Goal: Task Accomplishment & Management: Manage account settings

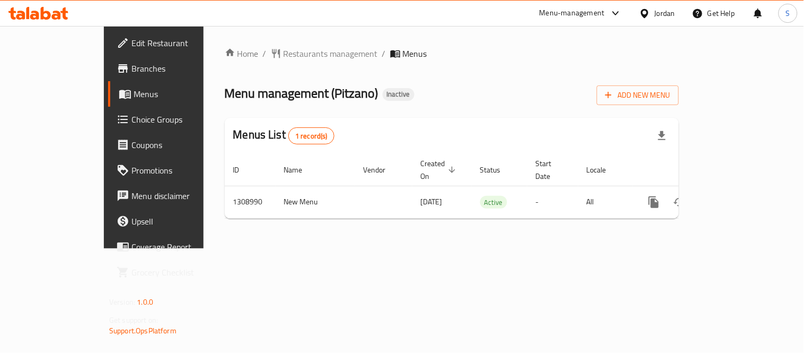
click at [47, 12] on icon at bounding box center [46, 13] width 10 height 13
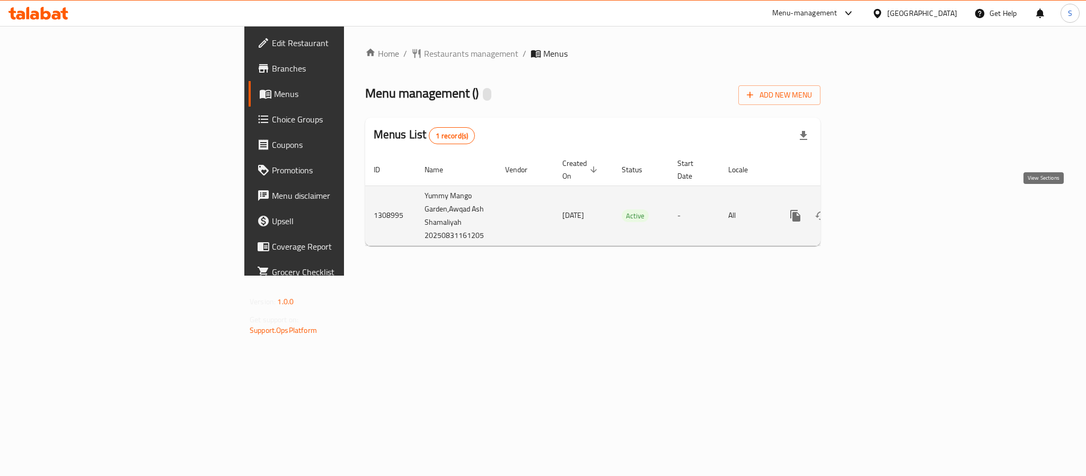
click at [879, 209] on icon "enhanced table" at bounding box center [872, 215] width 13 height 13
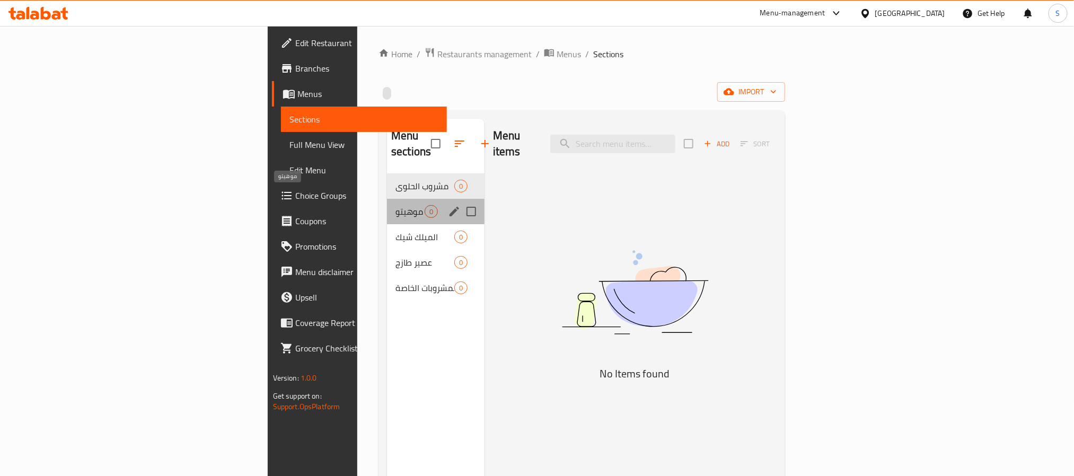
click at [396, 205] on span "موهيتو" at bounding box center [410, 211] width 29 height 13
click at [387, 224] on div "الميلك شيك 0" at bounding box center [436, 236] width 98 height 25
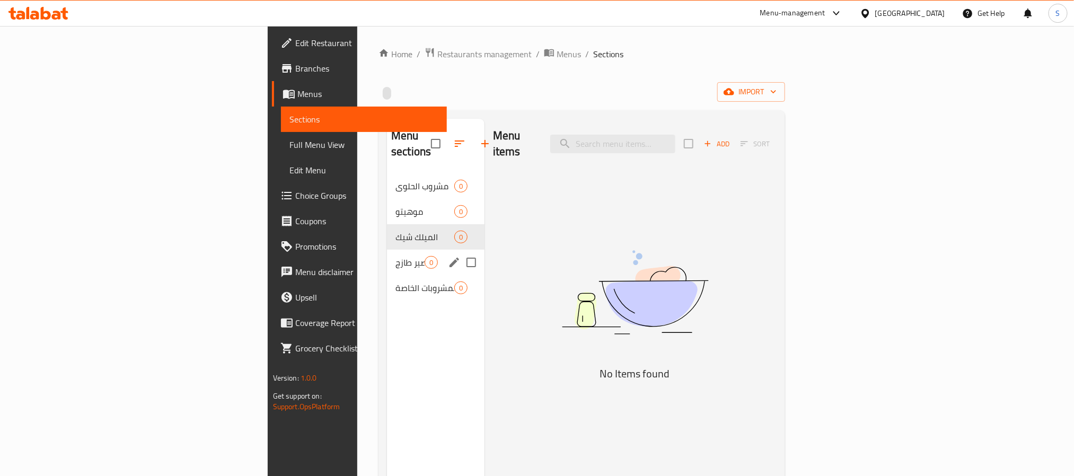
click at [387, 250] on div "عصير طازج 0" at bounding box center [436, 262] width 98 height 25
click at [396, 282] on span "المشروبات الخاصة" at bounding box center [410, 288] width 29 height 13
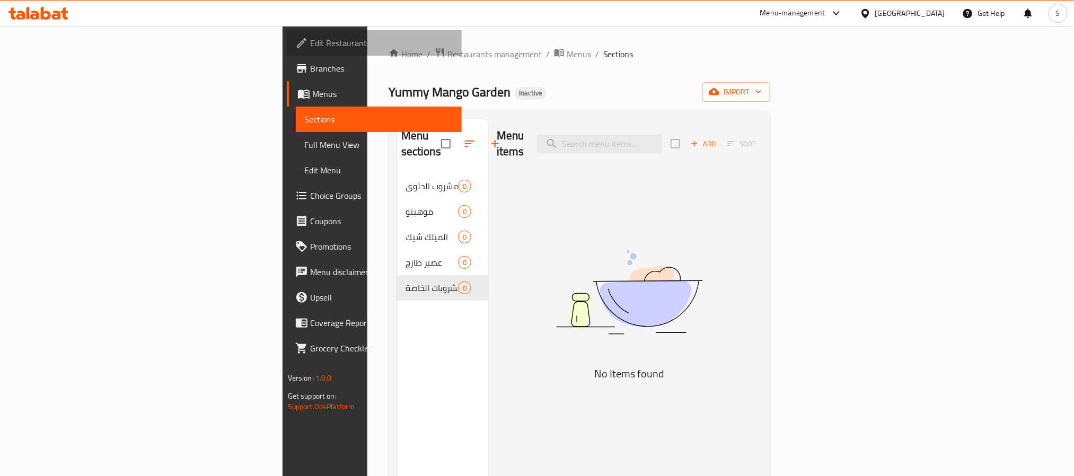
click at [310, 41] on span "Edit Restaurant" at bounding box center [381, 43] width 143 height 13
